Goal: Task Accomplishment & Management: Use online tool/utility

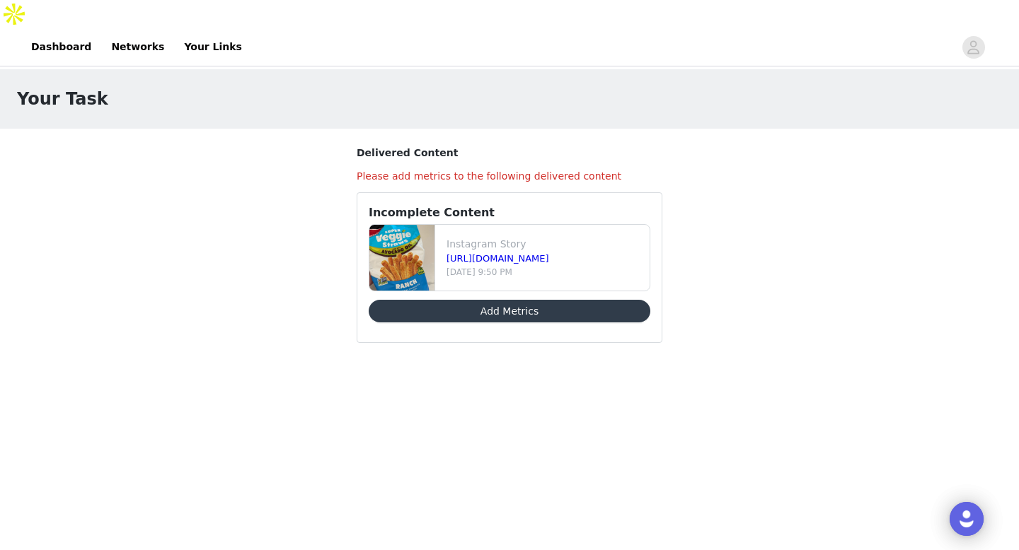
click at [528, 300] on button "Add Metrics" at bounding box center [510, 311] width 282 height 23
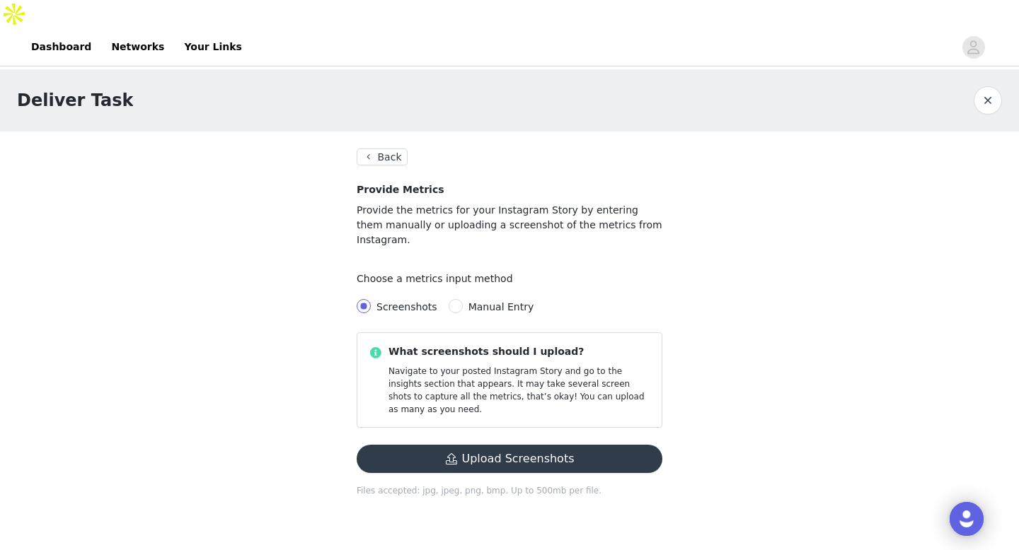
click at [487, 299] on label "Manual Entry" at bounding box center [493, 307] width 91 height 16
click at [463, 299] on input "Manual Entry" at bounding box center [455, 306] width 14 height 14
radio input "true"
radio input "false"
radio input "true"
